Goal: Information Seeking & Learning: Learn about a topic

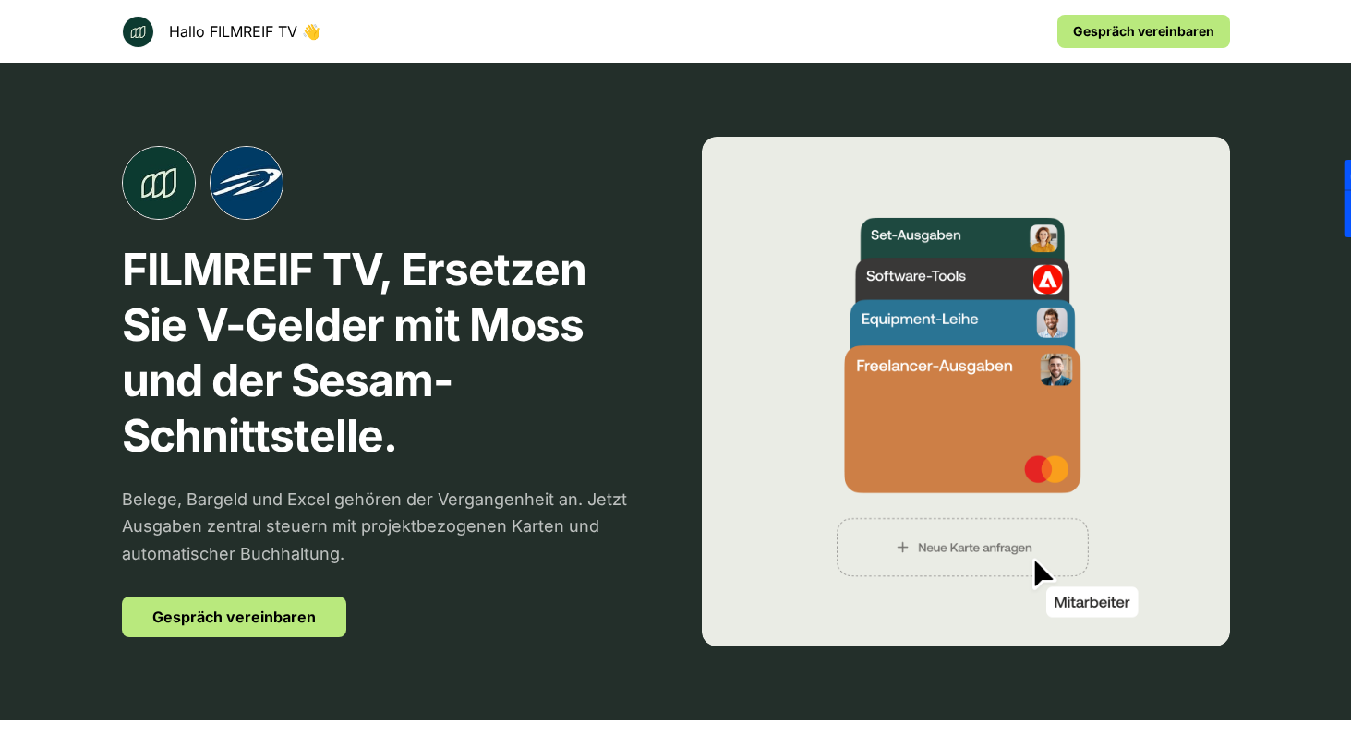
click at [194, 282] on p "FILMREIF TV, Ersetzen Sie V-Gelder mit Moss und der Sesam-Schnittstelle." at bounding box center [386, 353] width 528 height 222
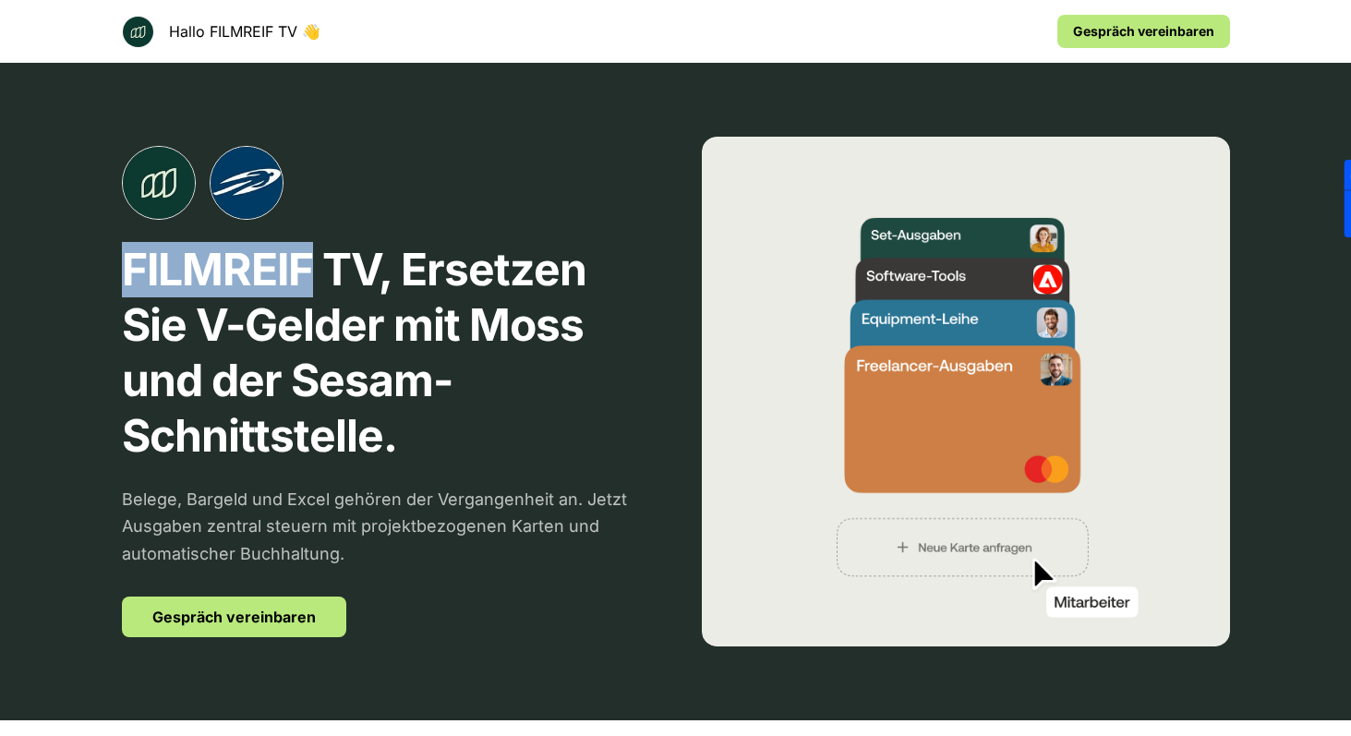
click at [194, 282] on p "FILMREIF TV, Ersetzen Sie V-Gelder mit Moss und der Sesam-Schnittstelle." at bounding box center [386, 353] width 528 height 222
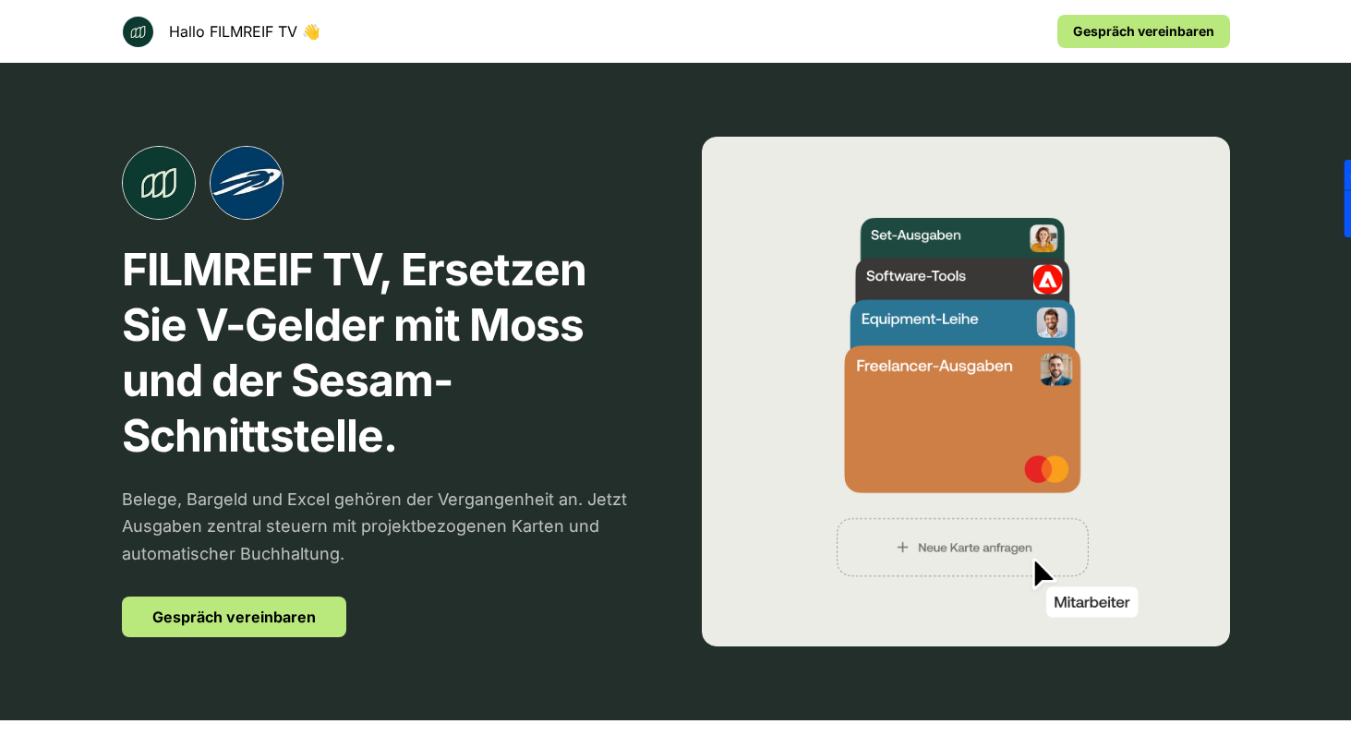
click at [445, 224] on div "FILMREIF TV, Ersetzen Sie V-Gelder mit Moss und der Sesam-Schnittstelle. Belege…" at bounding box center [386, 391] width 528 height 491
click at [398, 261] on p "FILMREIF TV, Ersetzen Sie V-Gelder mit Moss und der Sesam-Schnittstelle." at bounding box center [386, 353] width 528 height 222
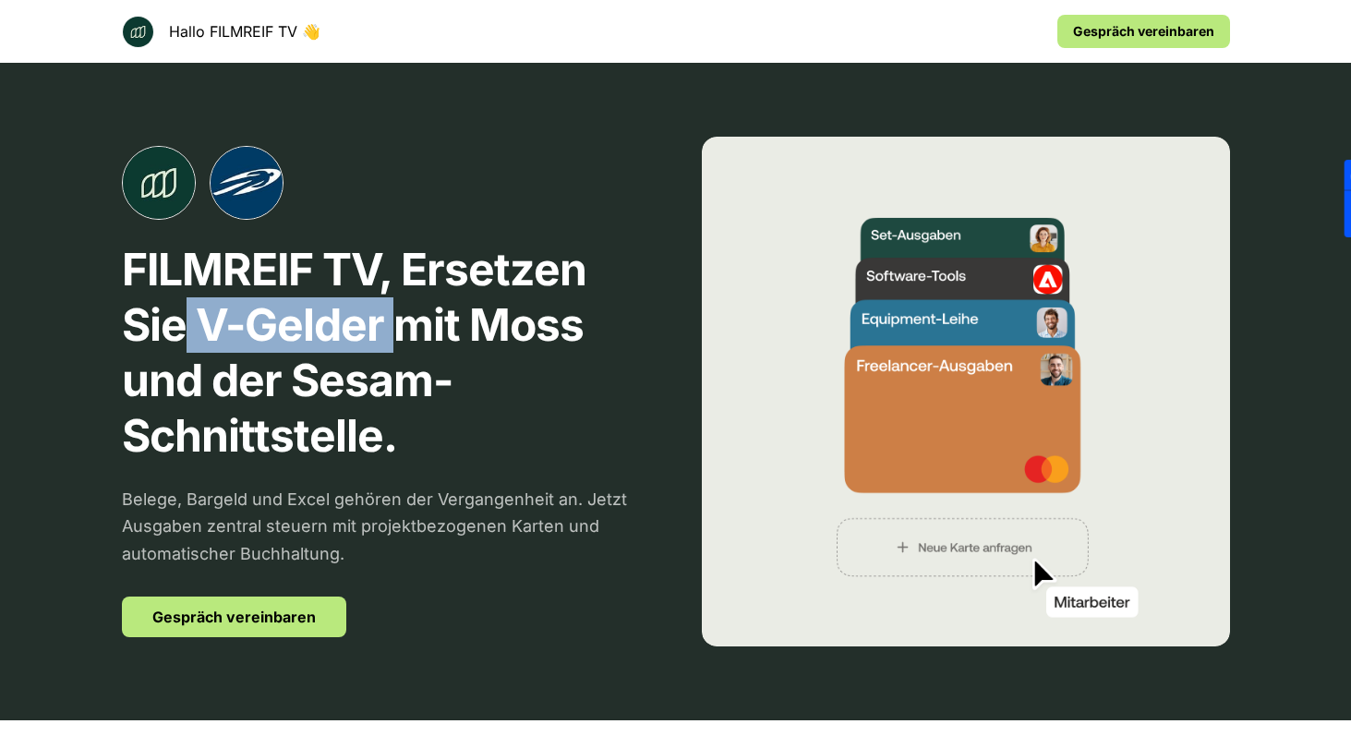
drag, startPoint x: 190, startPoint y: 321, endPoint x: 392, endPoint y: 310, distance: 202.5
click at [392, 310] on p "FILMREIF TV, Ersetzen Sie V-Gelder mit Moss und der Sesam-Schnittstelle." at bounding box center [386, 353] width 528 height 222
click at [301, 321] on p "FILMREIF TV, Ersetzen Sie V-Gelder mit Moss und der Sesam-Schnittstelle." at bounding box center [386, 353] width 528 height 222
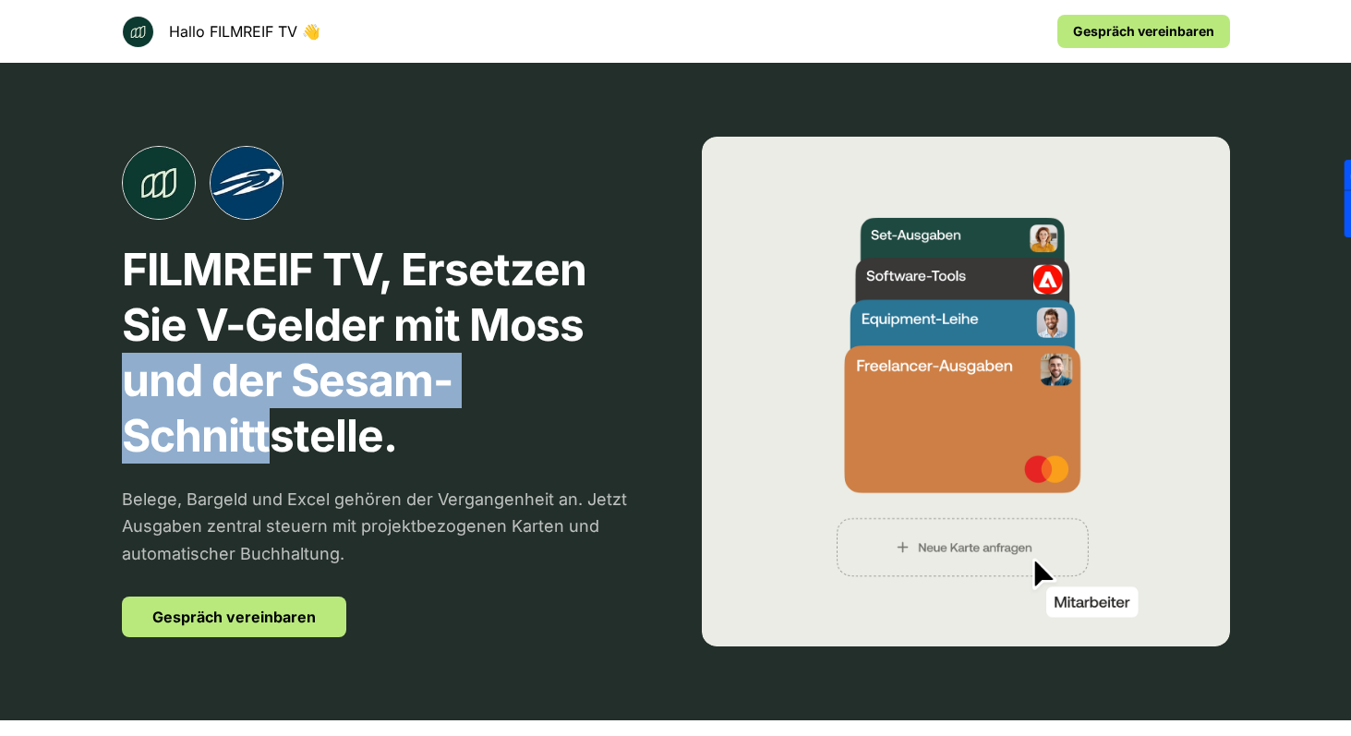
drag, startPoint x: 126, startPoint y: 354, endPoint x: 273, endPoint y: 426, distance: 163.1
click at [273, 426] on p "FILMREIF TV, Ersetzen Sie V-Gelder mit Moss und der Sesam-Schnittstelle." at bounding box center [386, 353] width 528 height 222
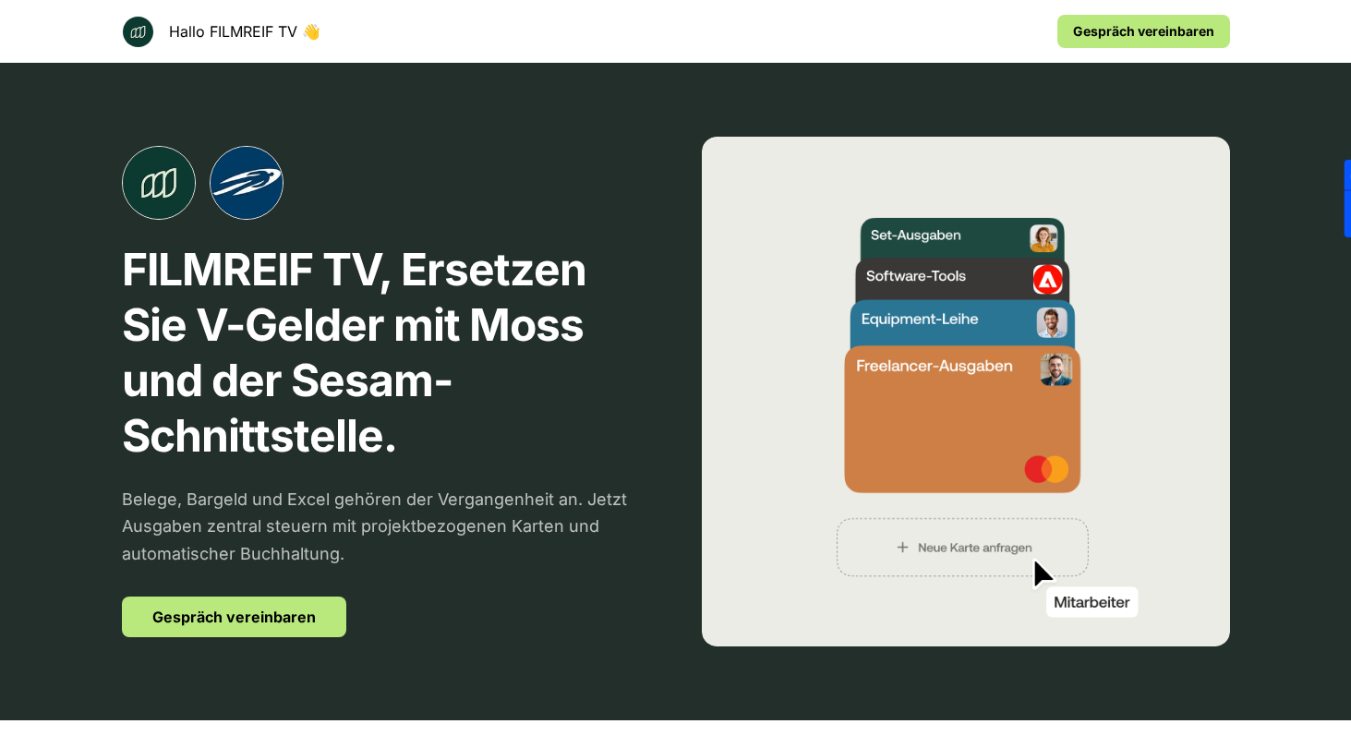
click at [497, 416] on p "FILMREIF TV, Ersetzen Sie V-Gelder mit Moss und der Sesam-Schnittstelle." at bounding box center [386, 353] width 528 height 222
click at [368, 378] on p "FILMREIF TV, Ersetzen Sie V-Gelder mit Moss und der Sesam-Schnittstelle." at bounding box center [386, 353] width 528 height 222
click at [552, 497] on p "Belege, Bargeld und Excel gehören der Vergangenheit an. Jetzt Ausgaben zentral …" at bounding box center [386, 526] width 528 height 81
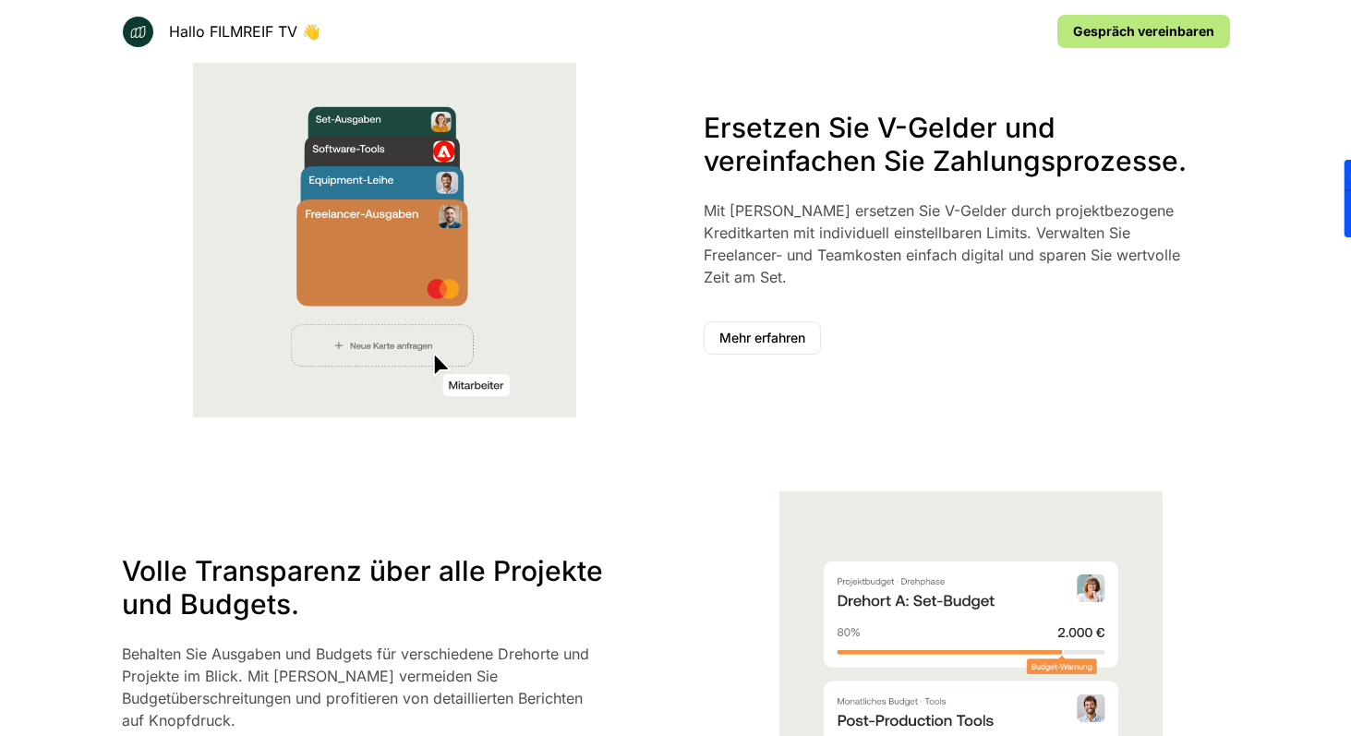
scroll to position [1456, 0]
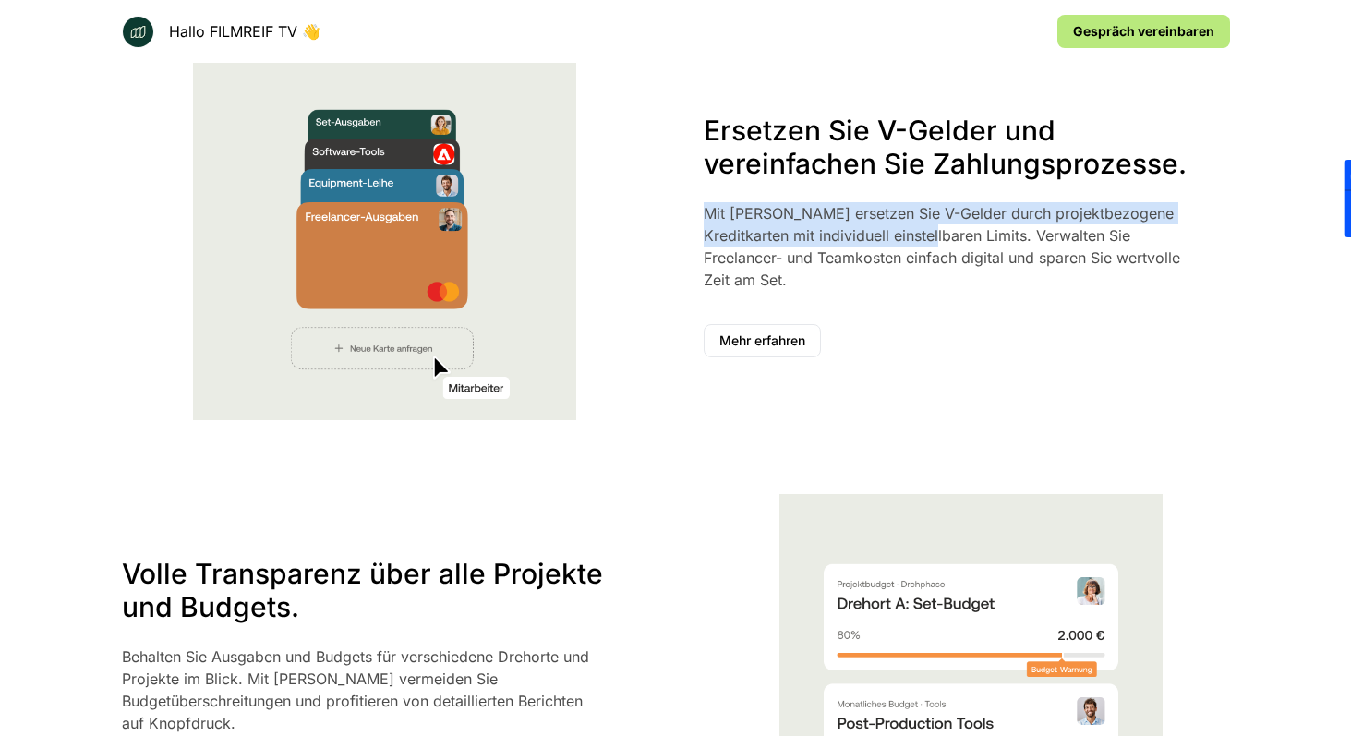
drag, startPoint x: 725, startPoint y: 168, endPoint x: 921, endPoint y: 203, distance: 199.7
click at [920, 204] on div "Ersetzen Sie V-Gelder und vereinfachen Sie Zahlungsprozesse. Mit Moss ersetzen …" at bounding box center [949, 202] width 493 height 177
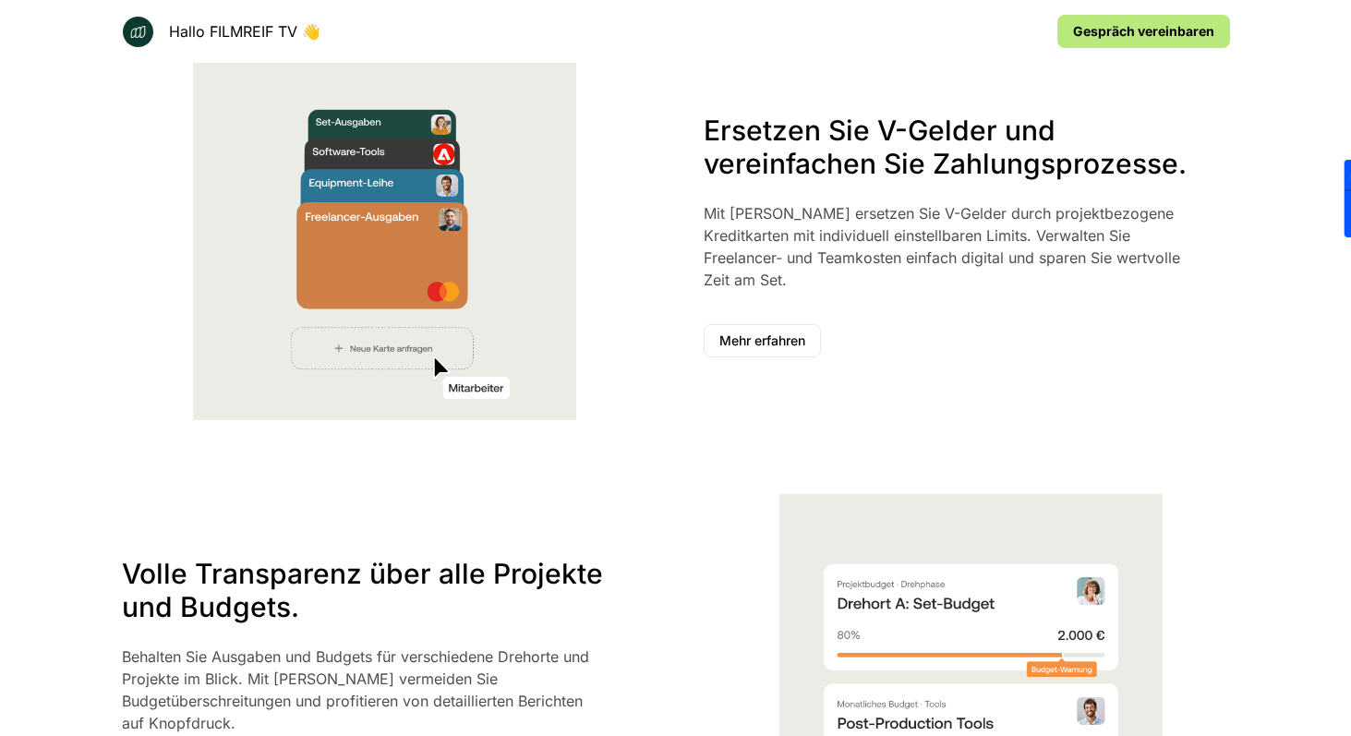
click at [1118, 231] on p "Mit [PERSON_NAME] ersetzen Sie V-Gelder durch projektbezogene Kreditkarten mit …" at bounding box center [949, 246] width 493 height 89
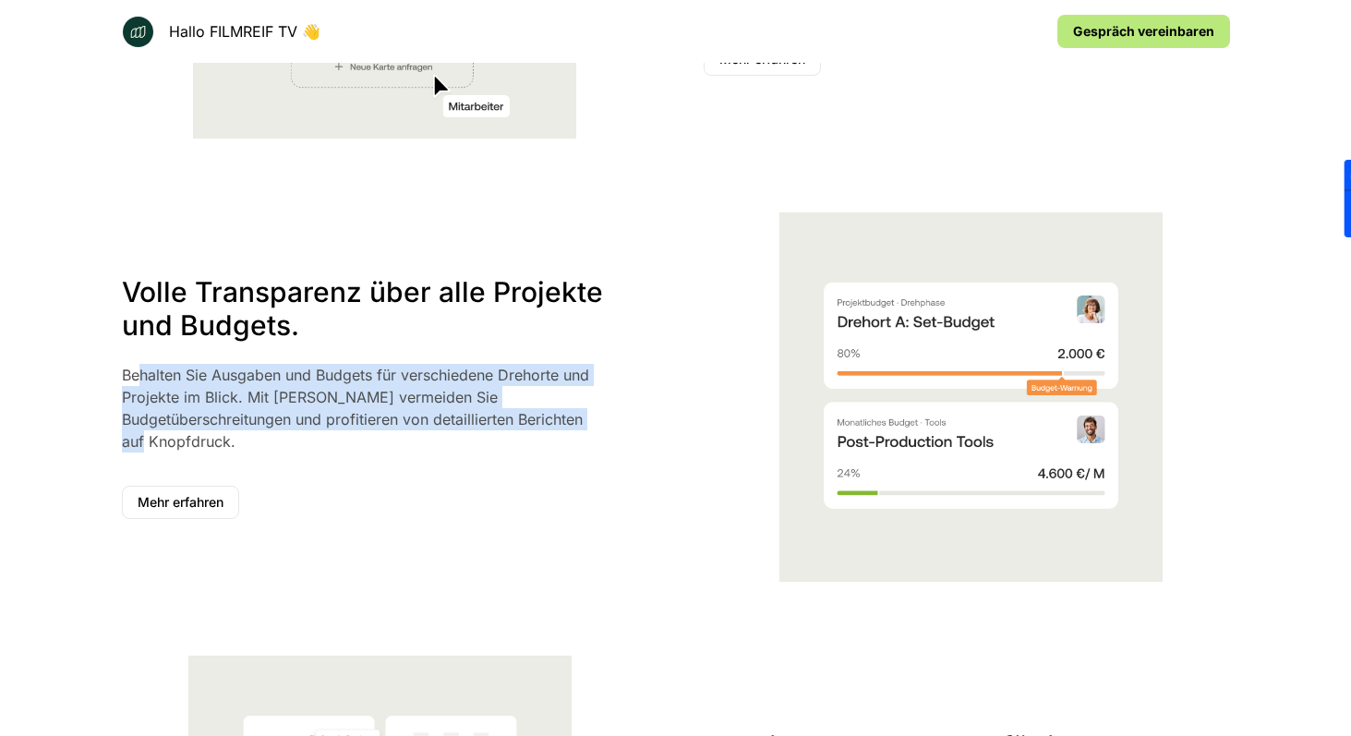
drag, startPoint x: 502, startPoint y: 400, endPoint x: 141, endPoint y: 349, distance: 364.5
click at [141, 364] on p "Behalten Sie Ausgaben und Budgets für verschiedene Drehorte und Projekte im Bli…" at bounding box center [364, 408] width 484 height 89
click at [106, 367] on div "Wie FILMREIF TV mit Moss Zeit und Geld sparen kann. Optimieren Sie Ihre Produkt…" at bounding box center [675, 253] width 1218 height 1719
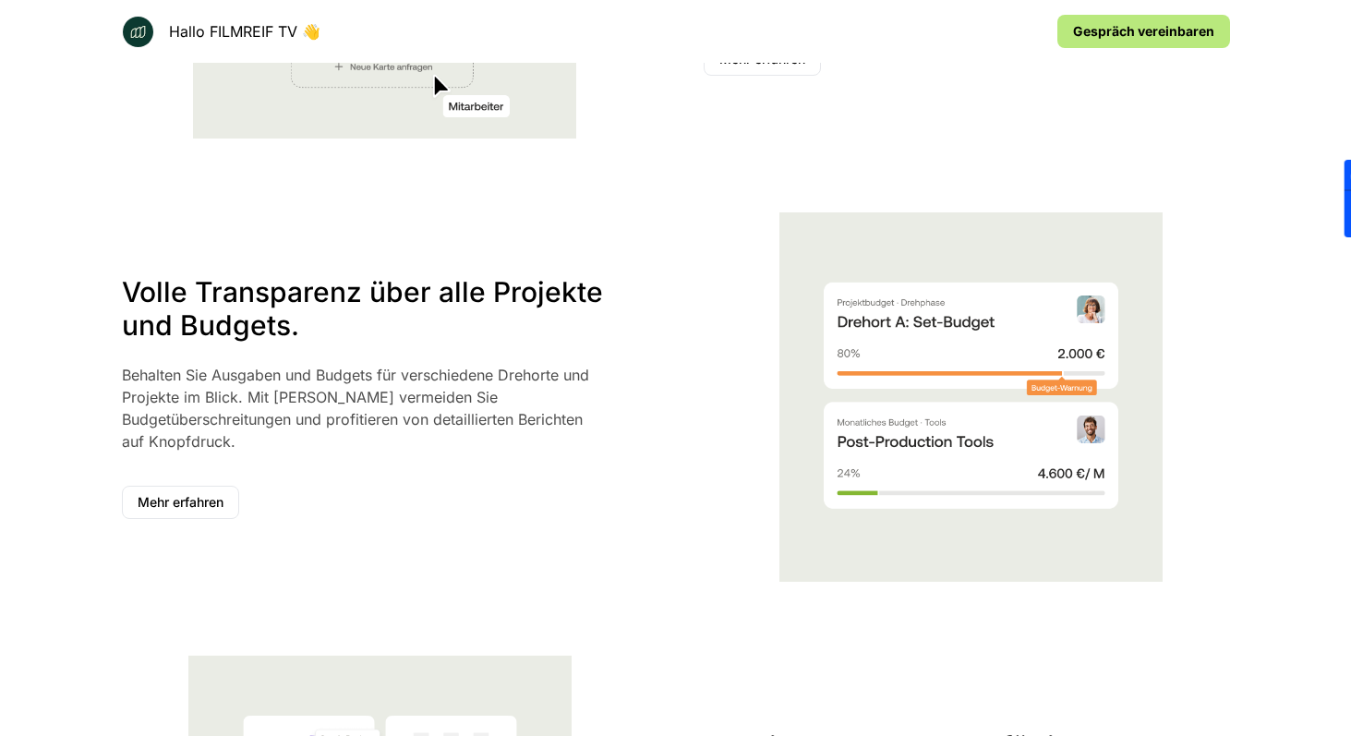
click at [503, 364] on p "Behalten Sie Ausgaben und Budgets für verschiedene Drehorte und Projekte im Bli…" at bounding box center [364, 408] width 484 height 89
drag, startPoint x: 503, startPoint y: 346, endPoint x: 147, endPoint y: 376, distance: 357.5
click at [147, 376] on p "Behalten Sie Ausgaben und Budgets für verschiedene Drehorte und Projekte im Bli…" at bounding box center [364, 408] width 484 height 89
click at [159, 369] on p "Behalten Sie Ausgaben und Budgets für verschiedene Drehorte und Projekte im Bli…" at bounding box center [364, 408] width 484 height 89
drag, startPoint x: 159, startPoint y: 369, endPoint x: 407, endPoint y: 351, distance: 249.0
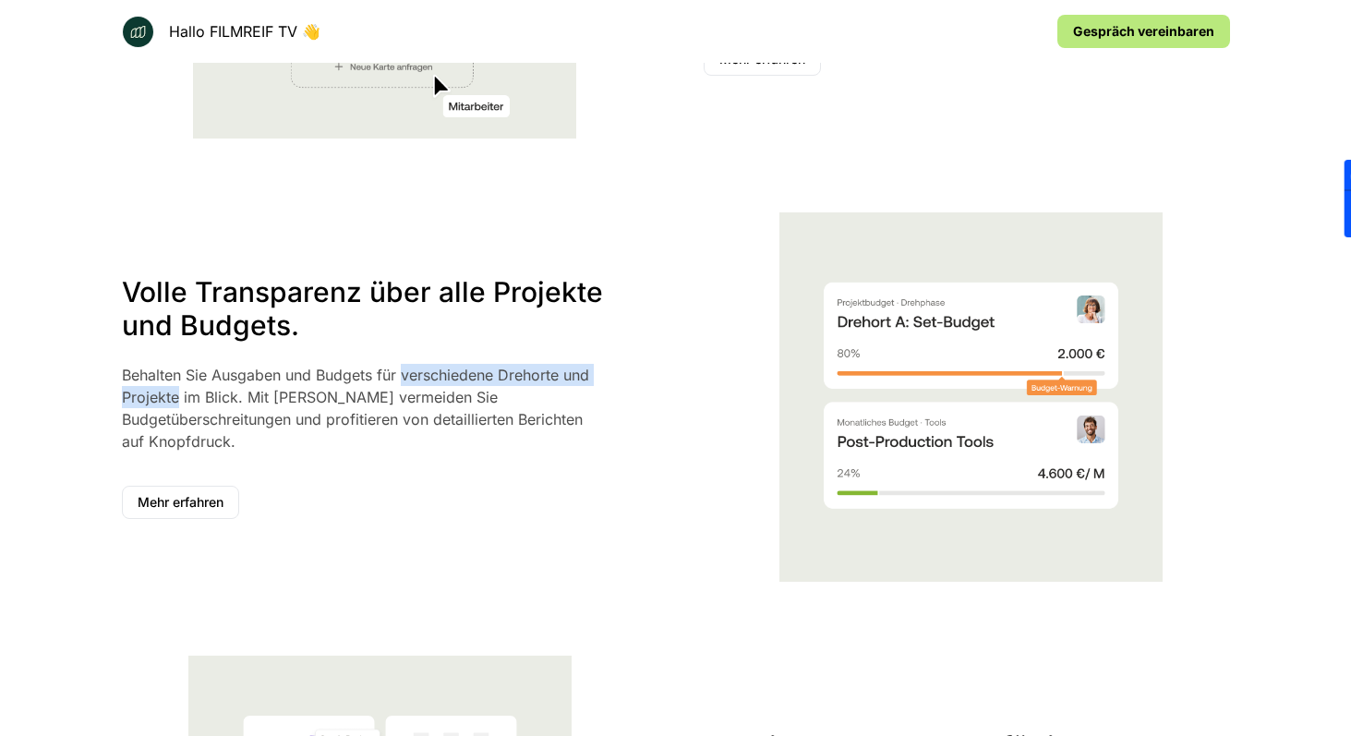
click at [407, 364] on p "Behalten Sie Ausgaben und Budgets für verschiedene Drehorte und Projekte im Bli…" at bounding box center [364, 408] width 484 height 89
click at [361, 367] on p "Behalten Sie Ausgaben und Budgets für verschiedene Drehorte und Projekte im Bli…" at bounding box center [364, 408] width 484 height 89
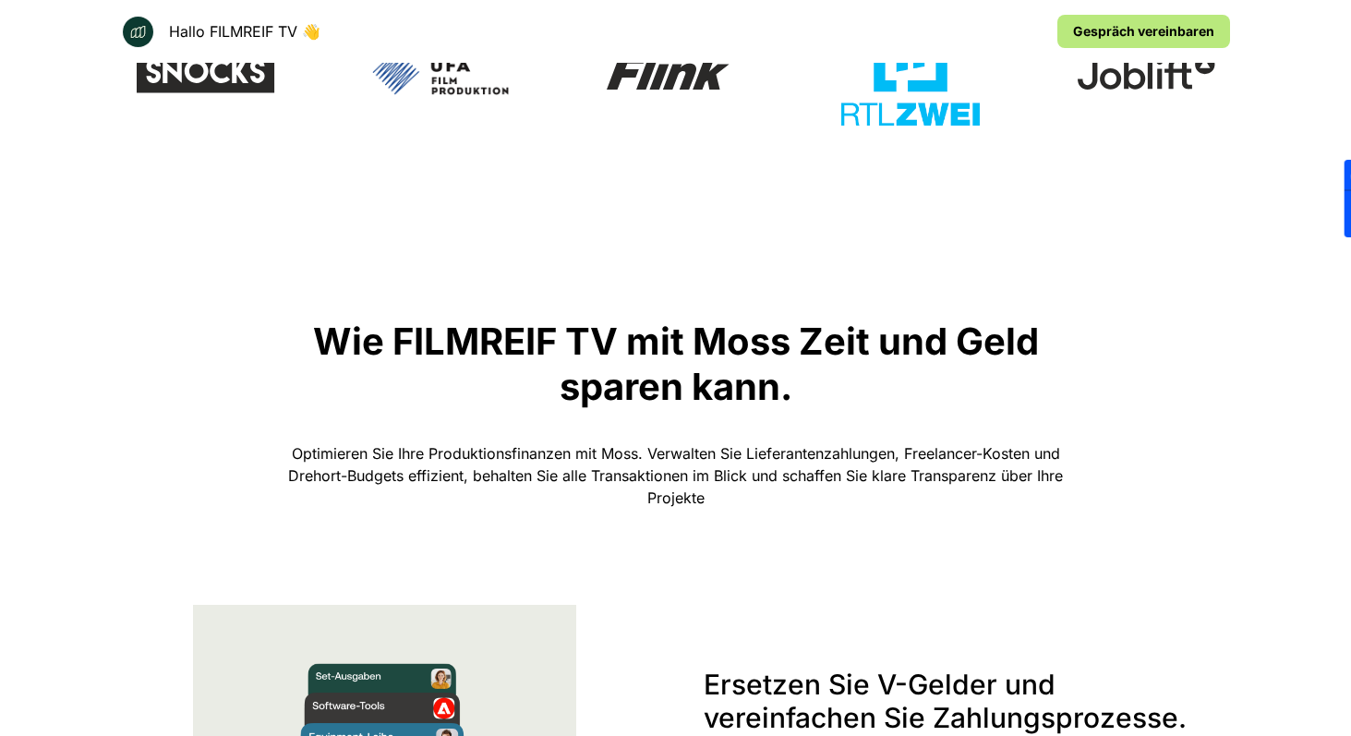
scroll to position [0, 0]
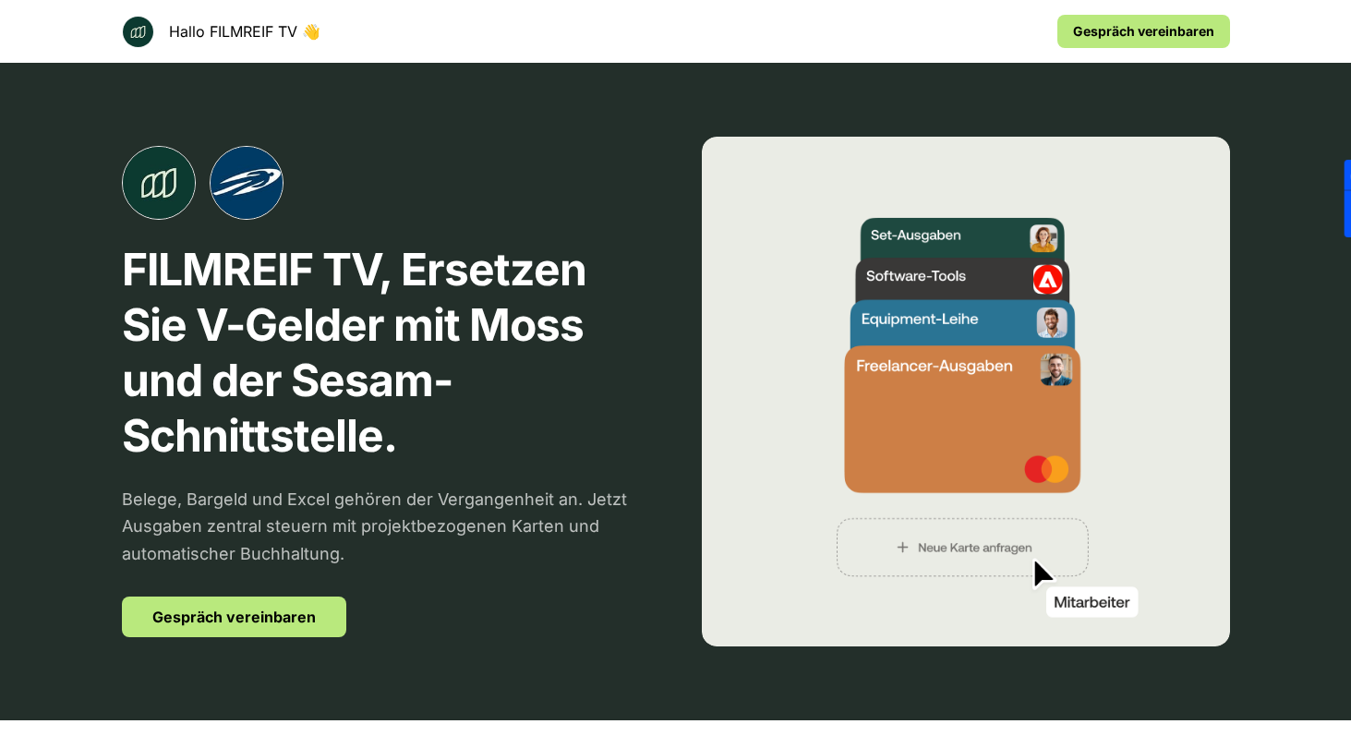
click at [545, 153] on div at bounding box center [386, 183] width 528 height 74
